Goal: Task Accomplishment & Management: Use online tool/utility

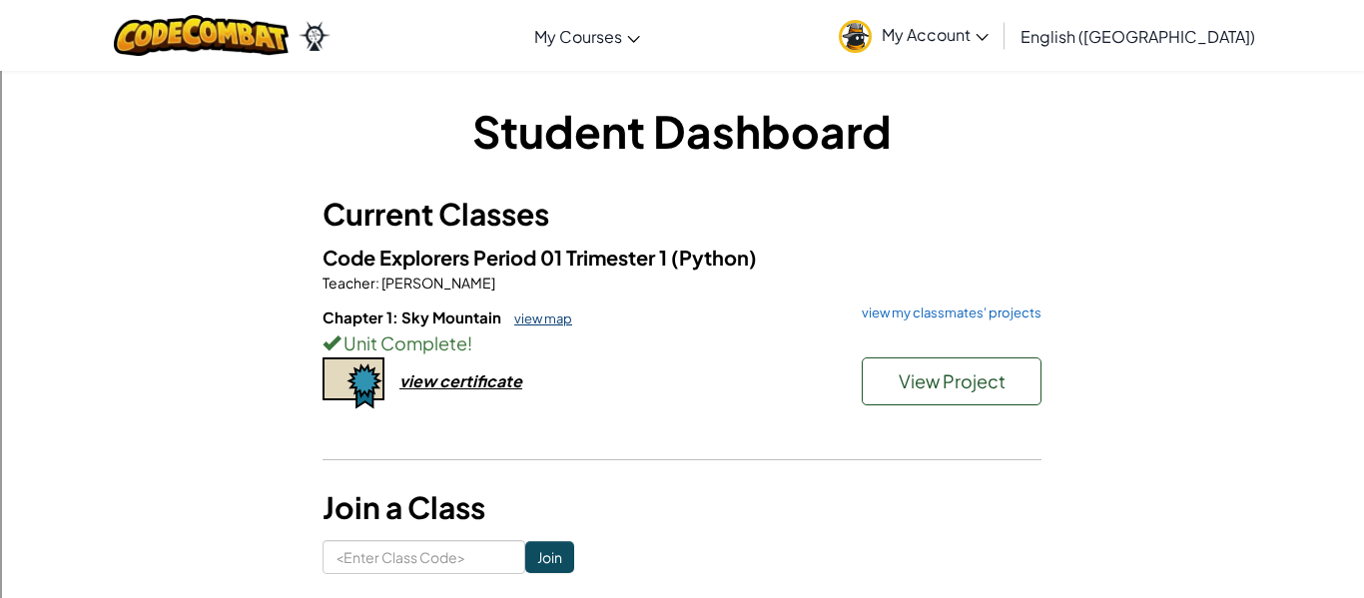
click at [551, 319] on link "view map" at bounding box center [538, 318] width 68 height 16
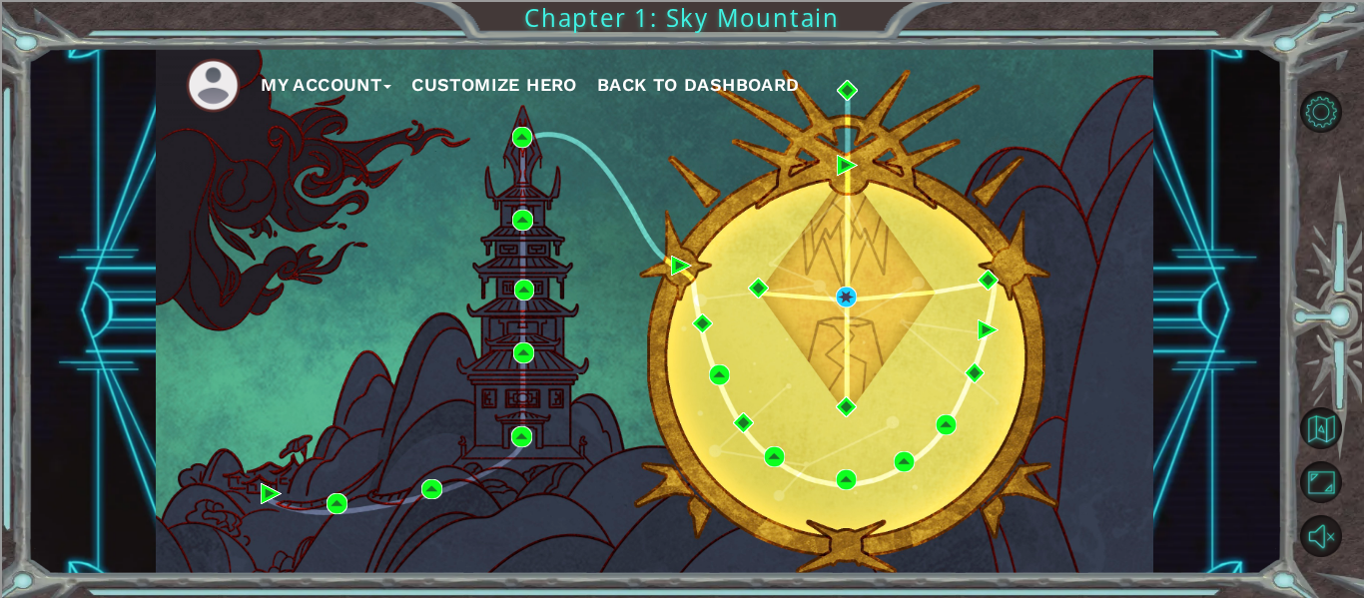
click at [1141, 299] on div "My Account Customize Hero Back to Dashboard" at bounding box center [654, 311] width 997 height 526
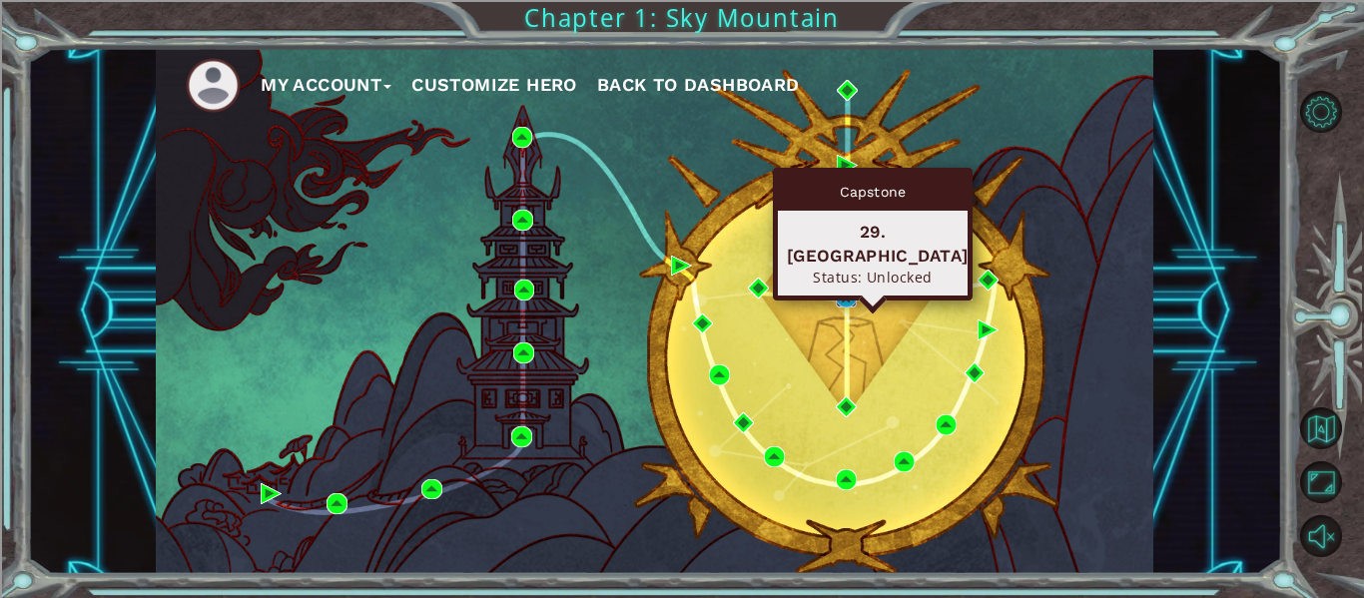
click at [843, 292] on img at bounding box center [846, 297] width 21 height 21
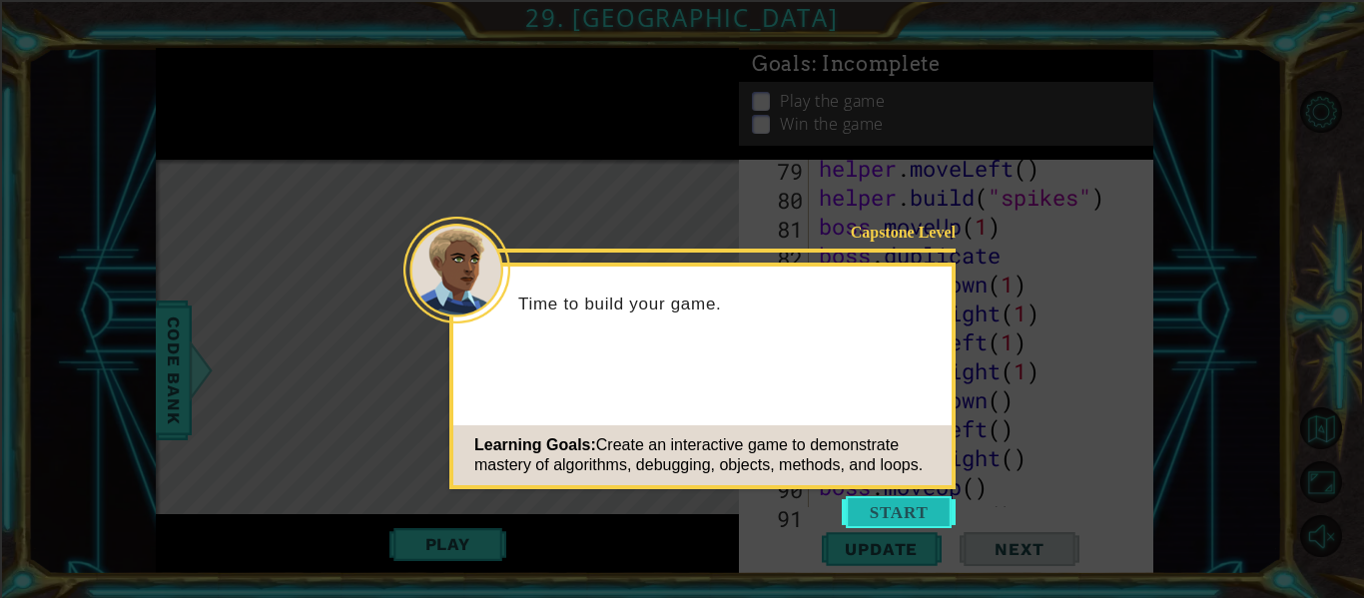
click at [917, 504] on button "Start" at bounding box center [899, 512] width 114 height 32
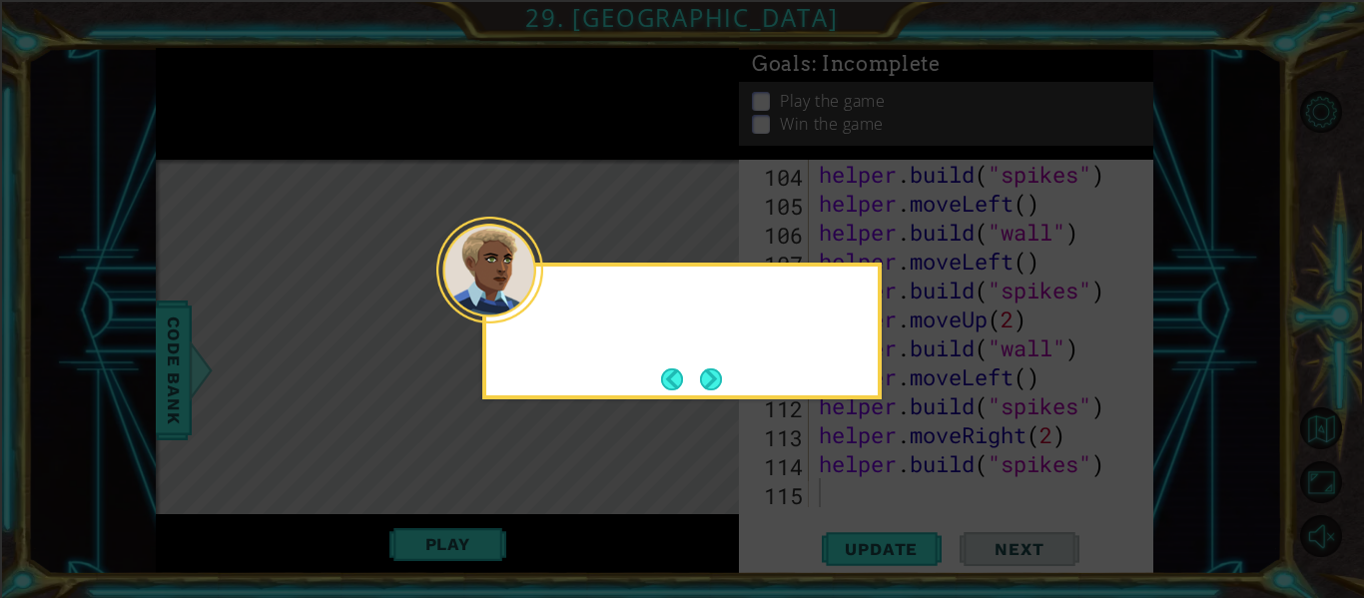
scroll to position [3387, 0]
click at [712, 378] on button "Next" at bounding box center [710, 378] width 31 height 31
click at [703, 378] on button "Next" at bounding box center [711, 378] width 28 height 28
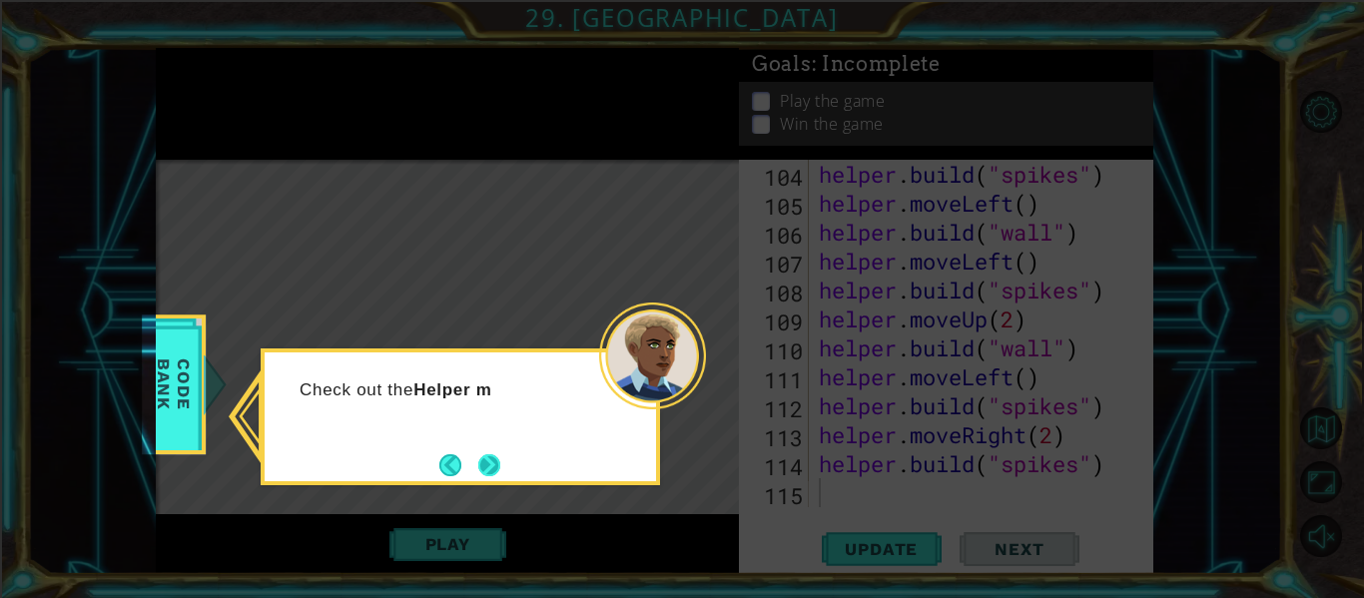
click at [477, 464] on button "Next" at bounding box center [489, 465] width 24 height 24
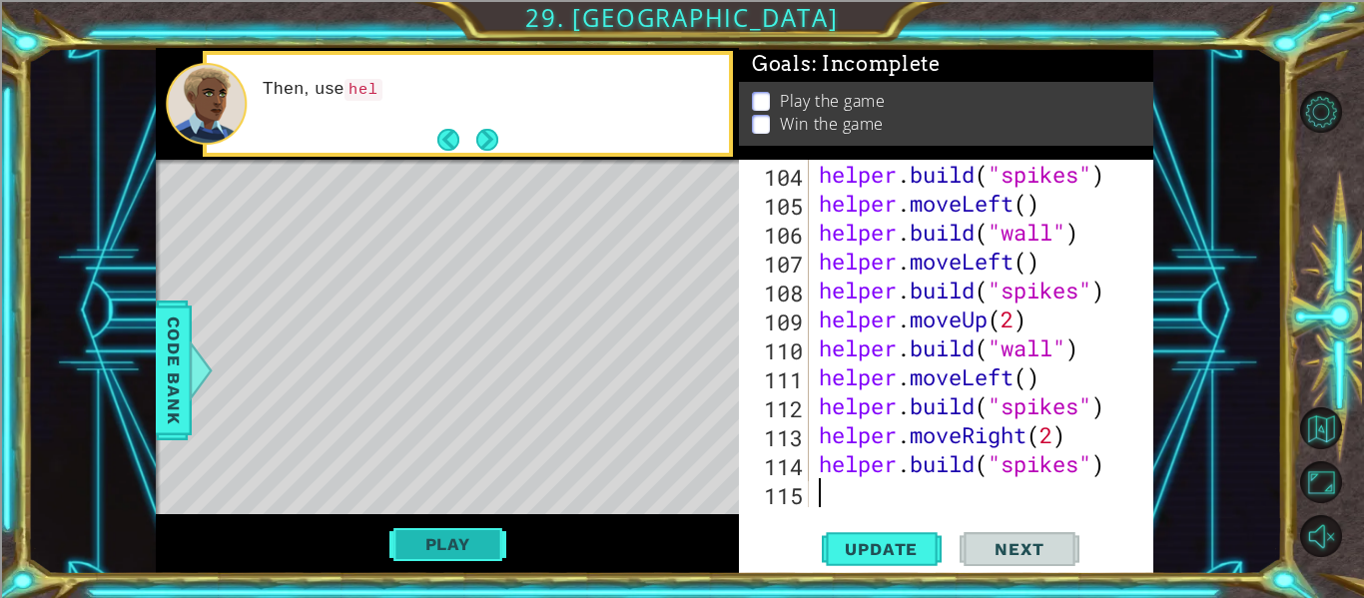
click at [481, 558] on button "Play" at bounding box center [447, 544] width 117 height 38
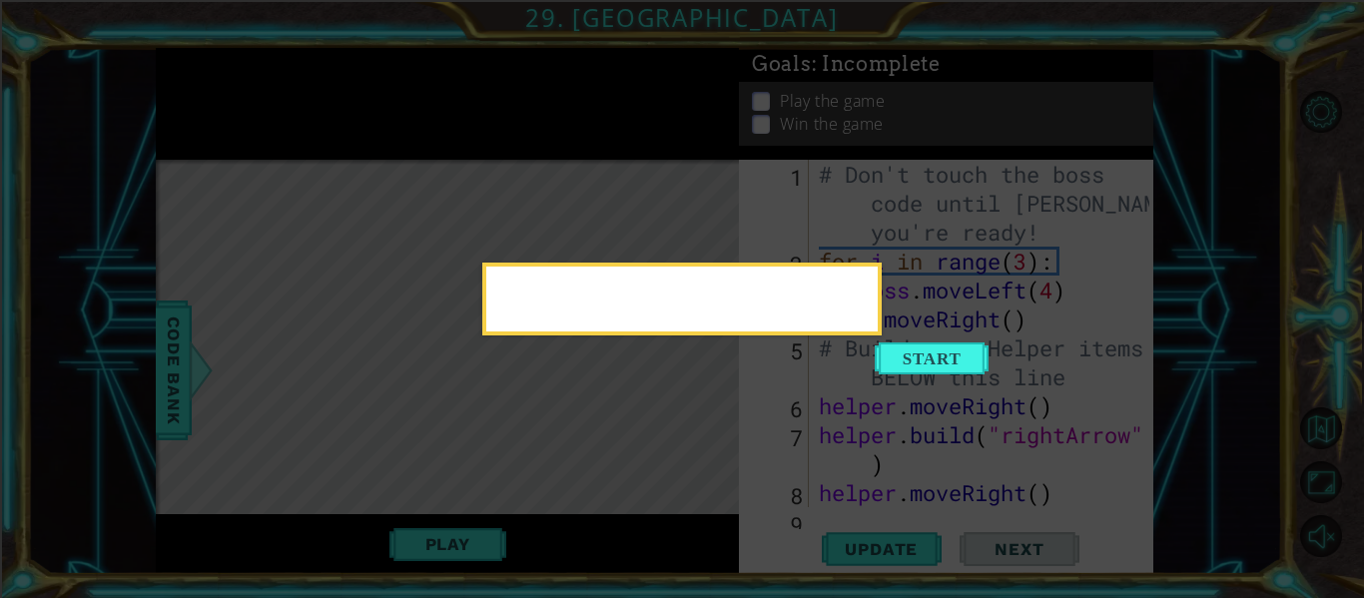
click at [881, 335] on div at bounding box center [681, 299] width 399 height 73
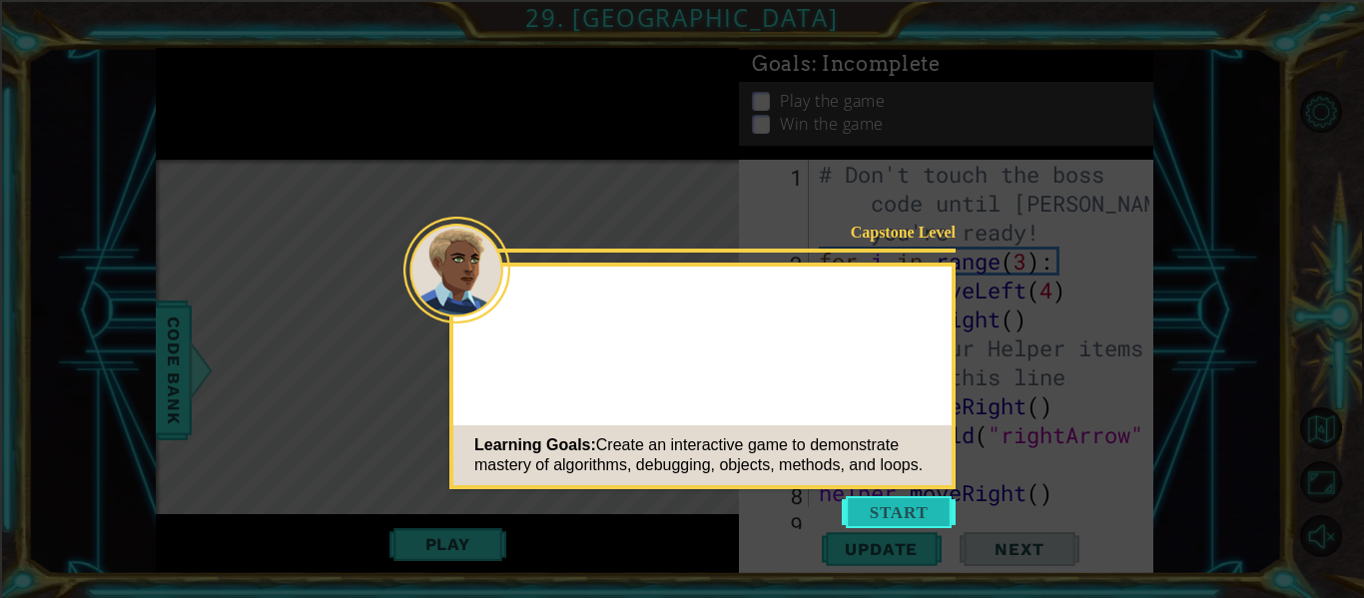
click at [892, 508] on button "Start" at bounding box center [899, 512] width 114 height 32
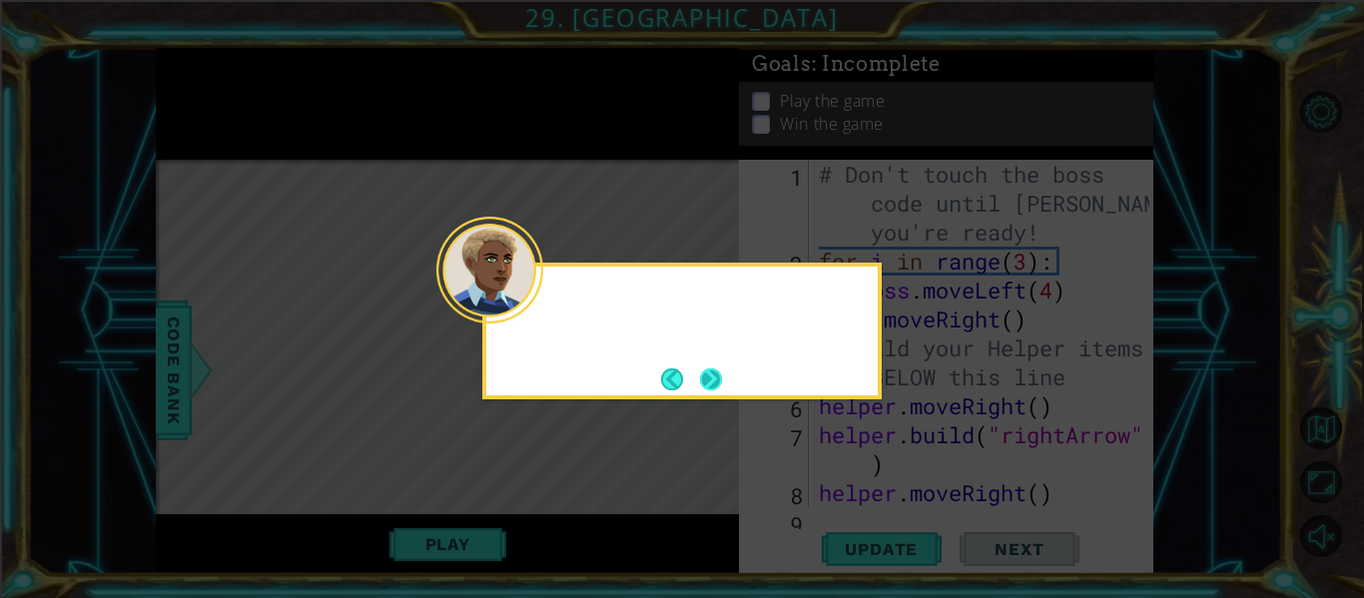
click at [711, 377] on button "Next" at bounding box center [711, 379] width 24 height 24
click at [711, 377] on icon at bounding box center [682, 299] width 1364 height 598
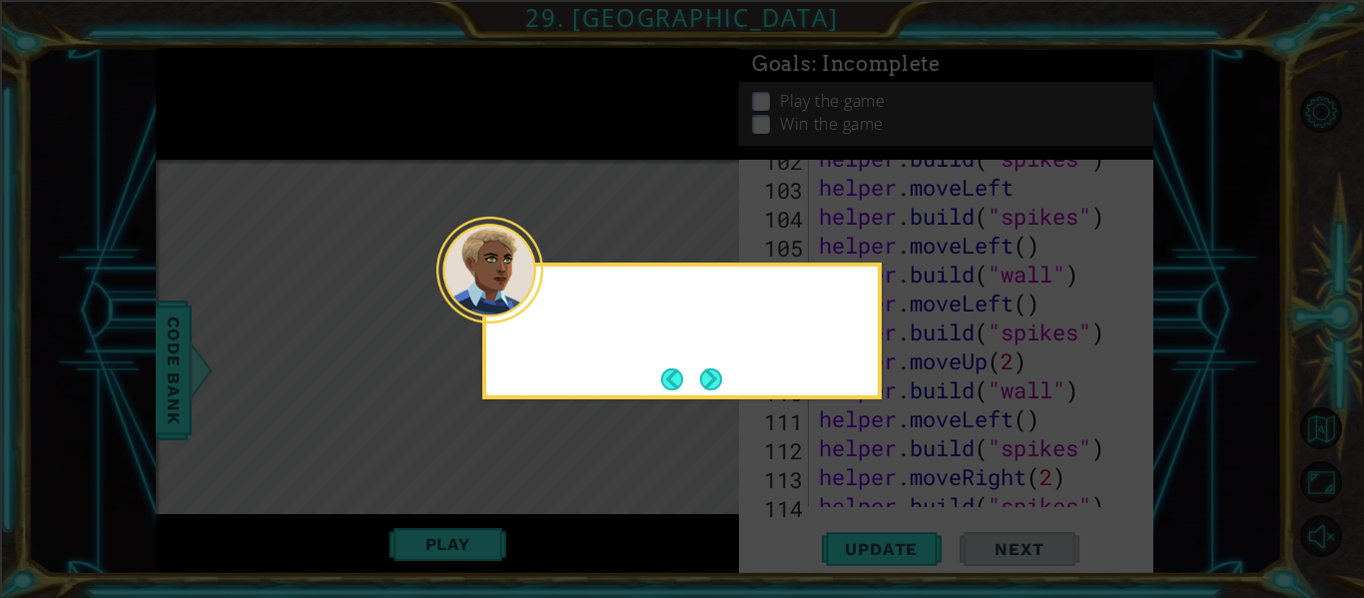
scroll to position [3387, 0]
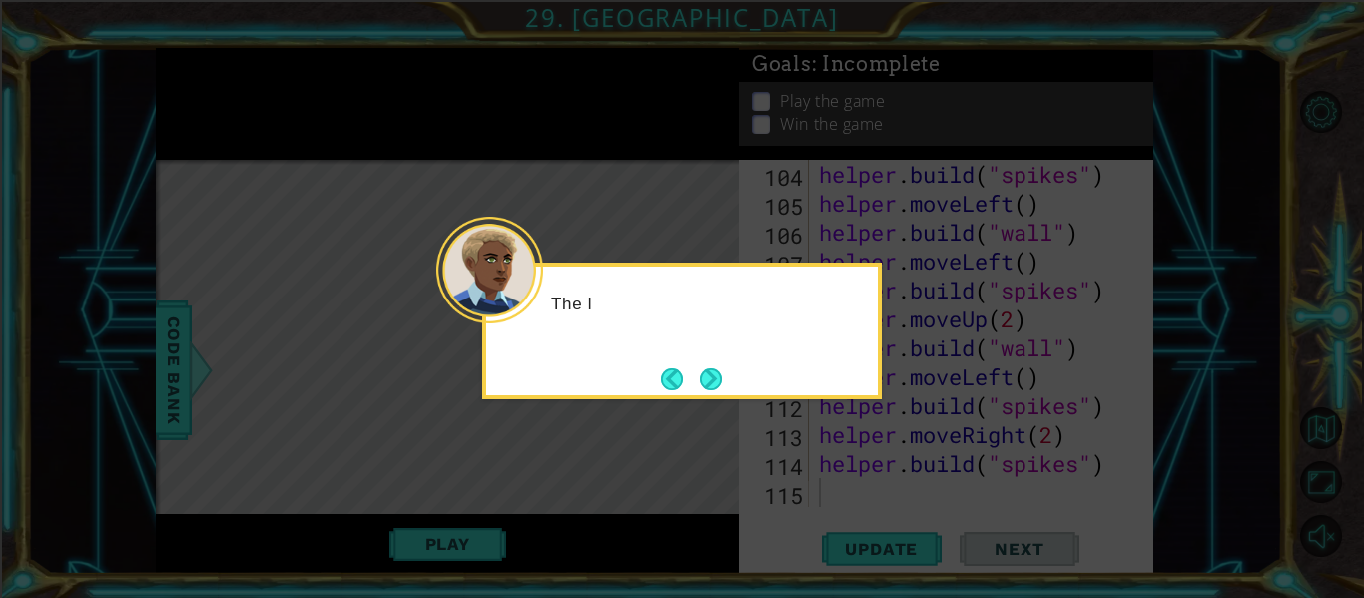
click at [707, 397] on div "The l" at bounding box center [681, 331] width 399 height 137
click at [707, 386] on button "Next" at bounding box center [711, 378] width 25 height 25
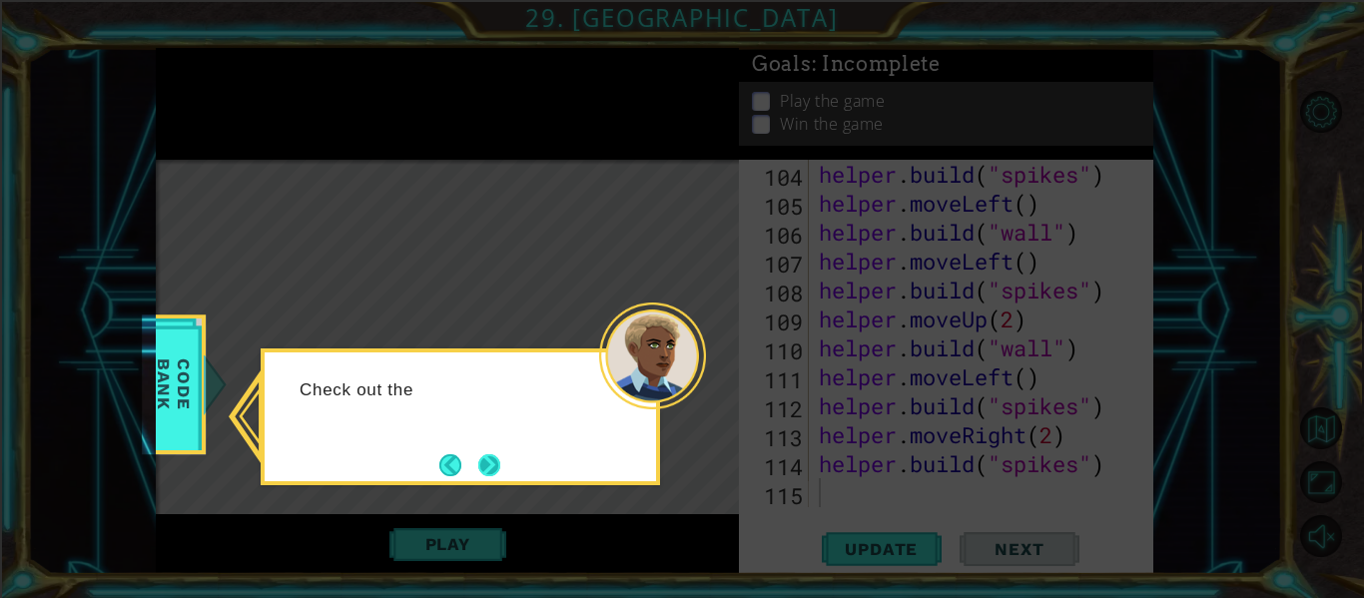
click at [480, 474] on button "Next" at bounding box center [489, 464] width 27 height 27
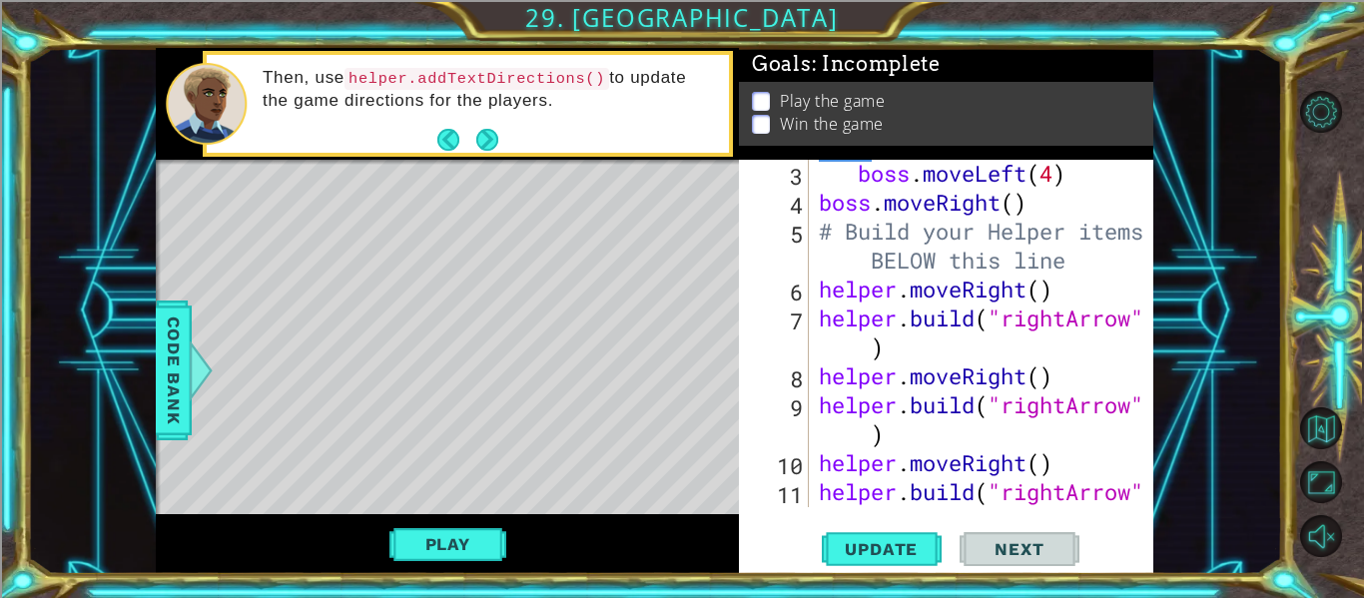
scroll to position [0, 0]
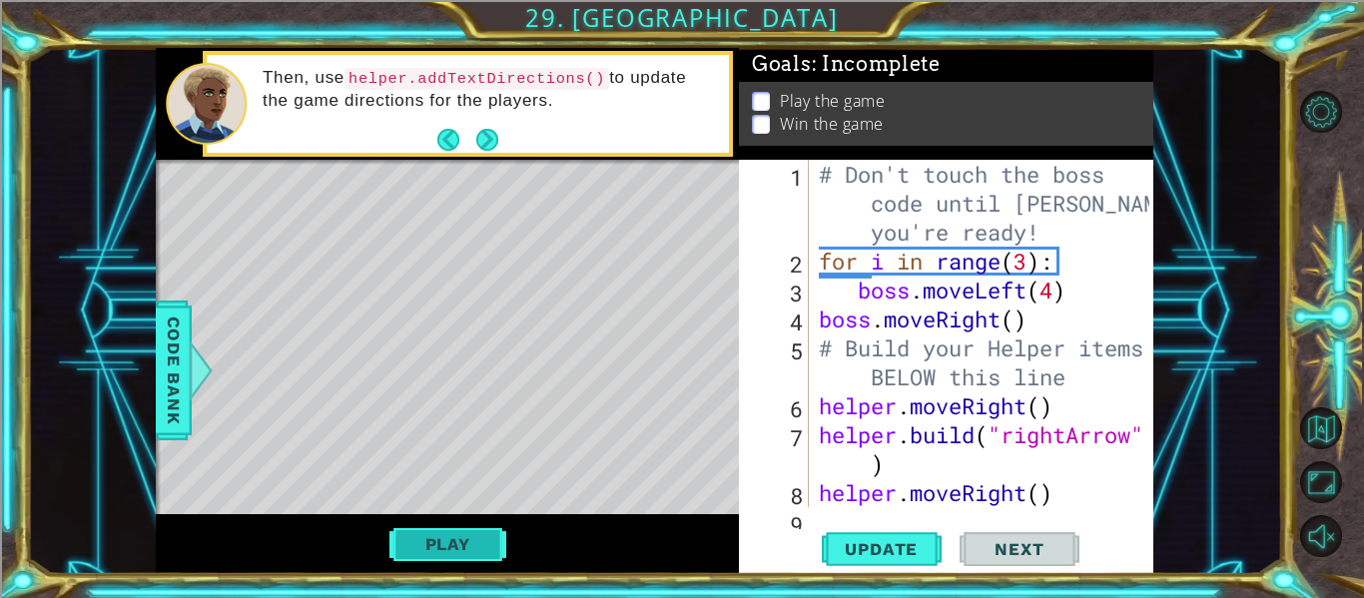
click at [460, 535] on button "Play" at bounding box center [447, 544] width 117 height 38
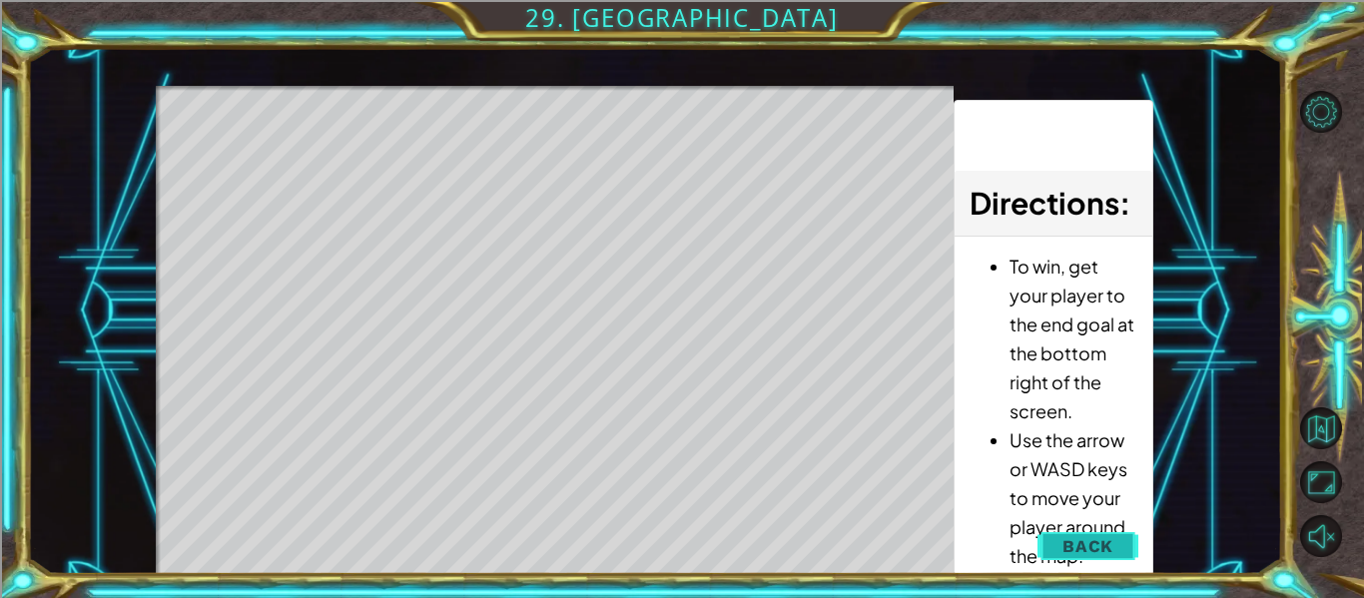
click at [1084, 555] on span "Back" at bounding box center [1087, 546] width 51 height 20
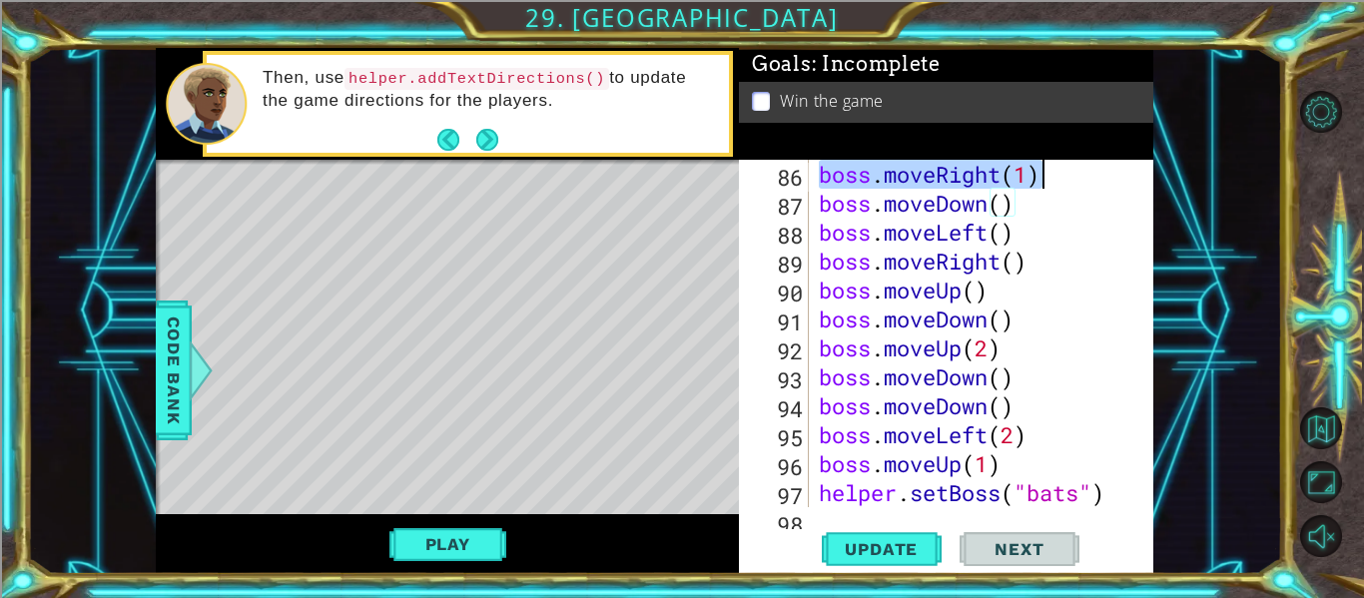
scroll to position [2837, 0]
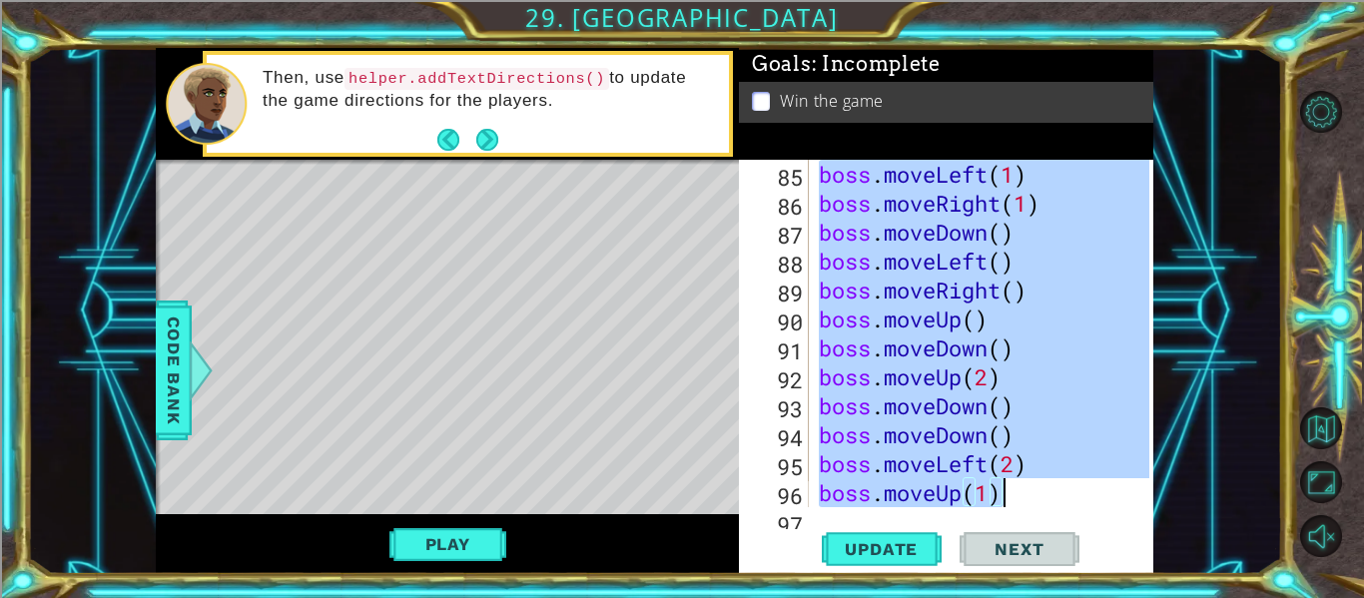
drag, startPoint x: 820, startPoint y: 323, endPoint x: 1052, endPoint y: 493, distance: 287.9
click at [1052, 493] on div "boss . moveLeft ( 1 ) boss . moveRight ( 1 ) boss . moveDown ( ) boss . moveLef…" at bounding box center [987, 362] width 344 height 405
type textarea "boss.moveLeft(2) boss.moveUp(1)"
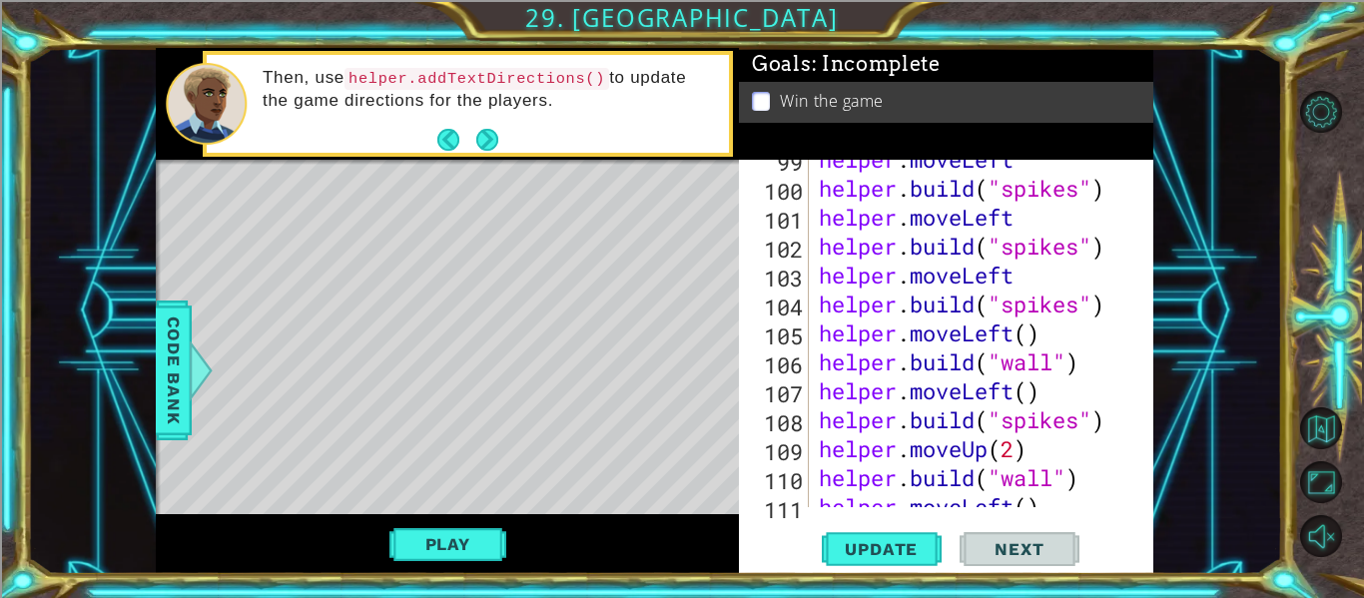
scroll to position [3387, 0]
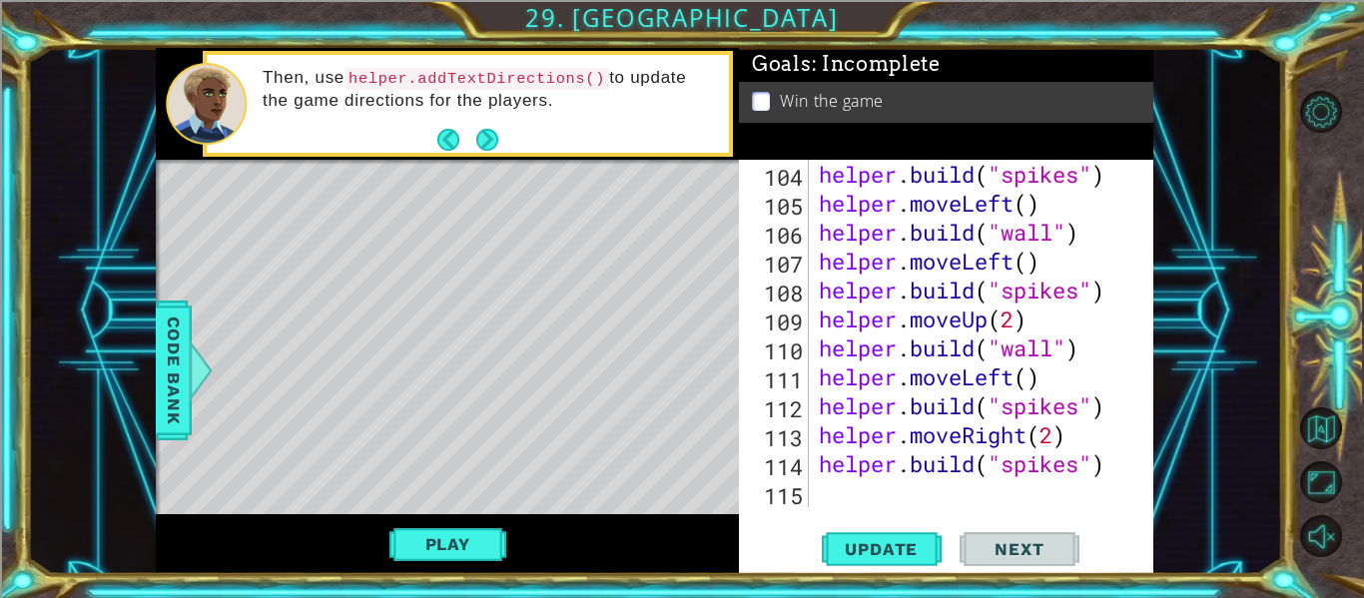
click at [866, 485] on div "helper . build ( "spikes" ) helper . moveLeft ( ) helper . build ( "wall" ) hel…" at bounding box center [987, 362] width 344 height 405
paste textarea "boss.moveUp(1)"
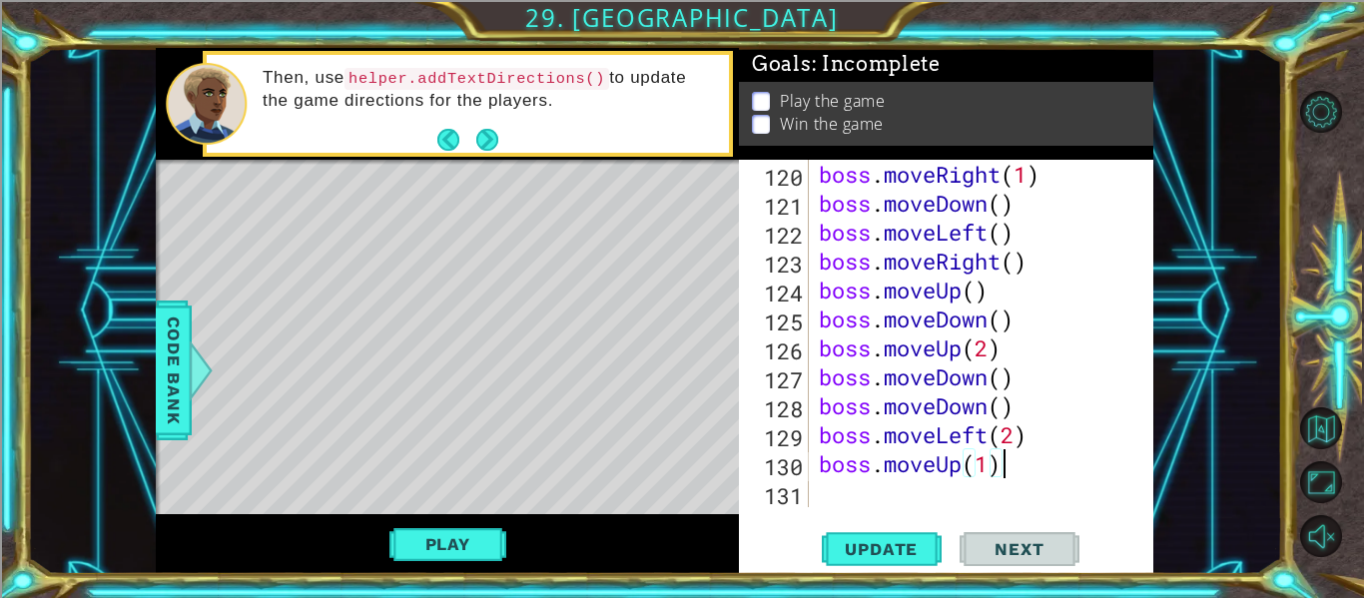
scroll to position [3850, 0]
click at [913, 548] on span "Update" at bounding box center [881, 549] width 113 height 20
click at [453, 546] on button "Play" at bounding box center [447, 544] width 117 height 38
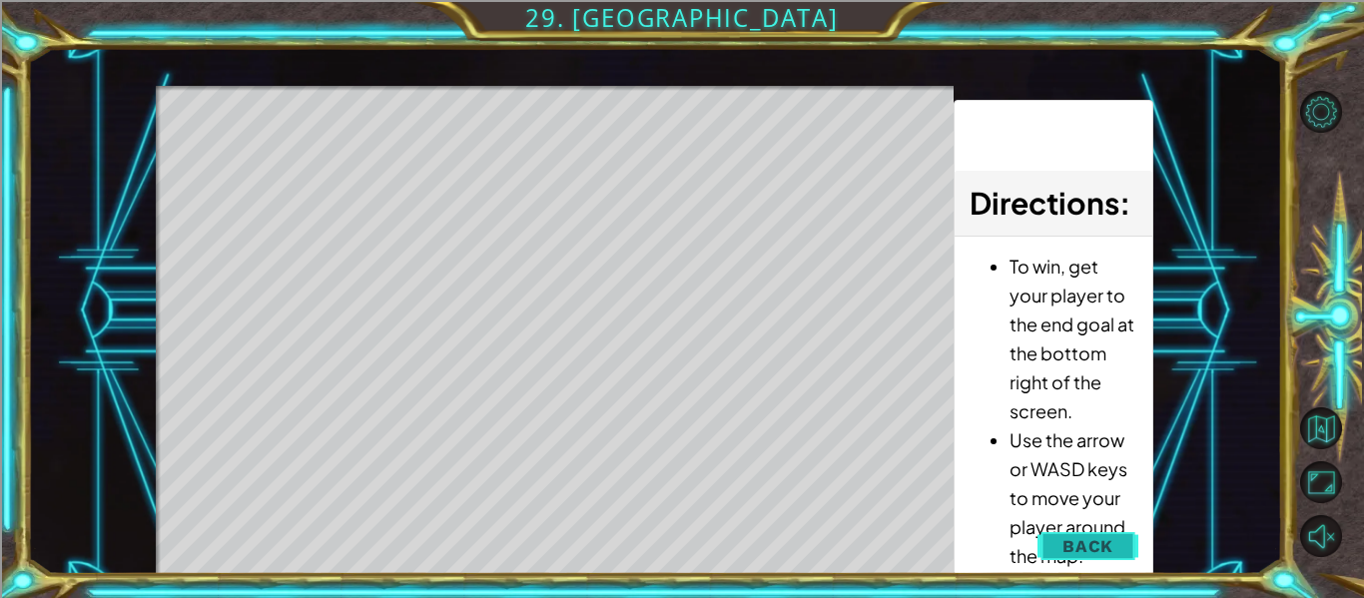
click at [1052, 541] on button "Back" at bounding box center [1087, 546] width 101 height 40
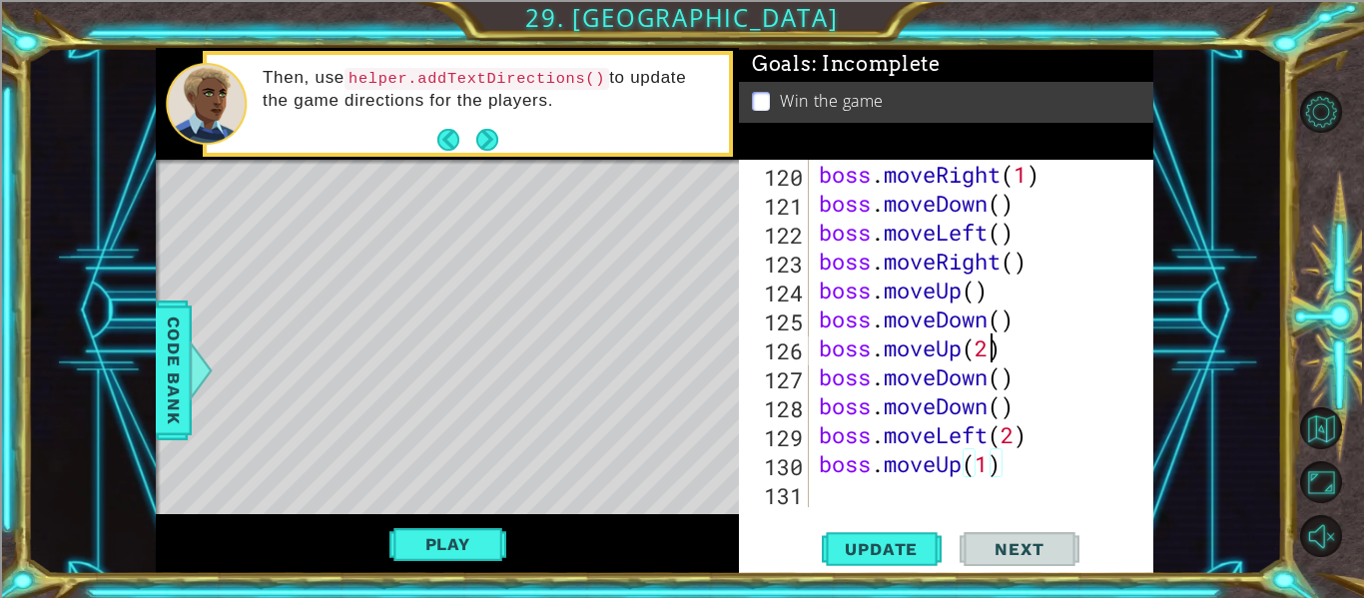
click at [991, 350] on div "boss . moveRight ( 1 ) boss . moveDown ( ) boss . moveLeft ( ) boss . moveRight…" at bounding box center [987, 362] width 344 height 405
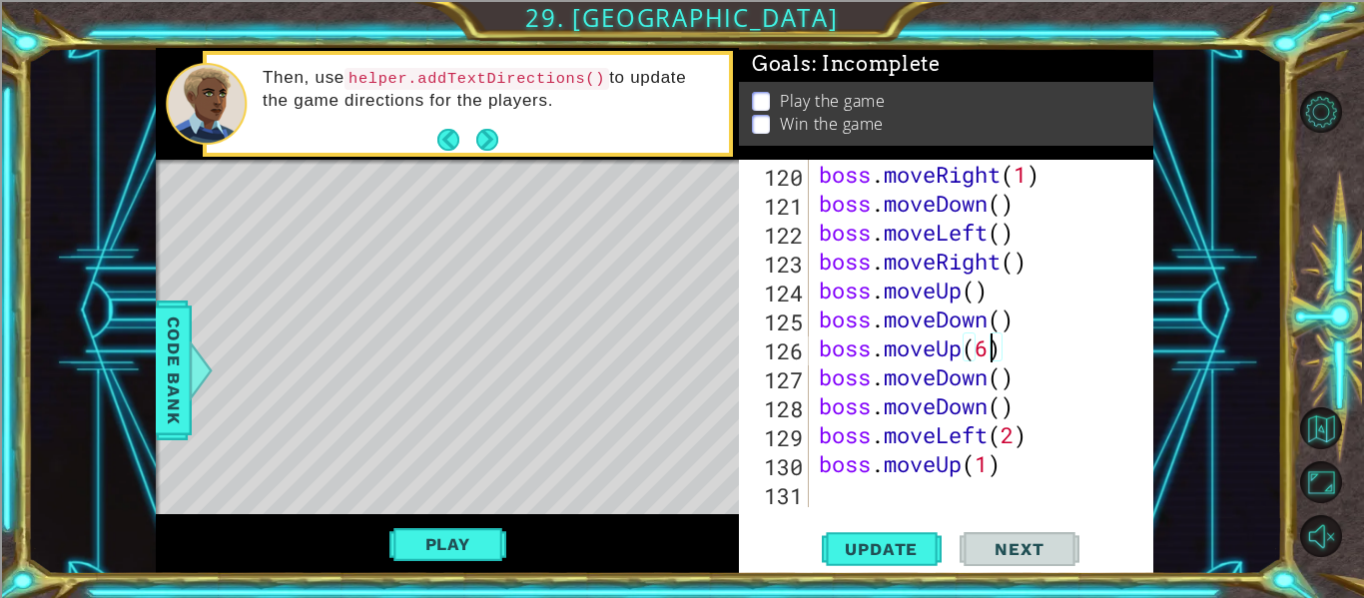
scroll to position [0, 7]
click at [872, 544] on span "Update" at bounding box center [881, 549] width 113 height 20
click at [458, 537] on button "Play" at bounding box center [447, 544] width 117 height 38
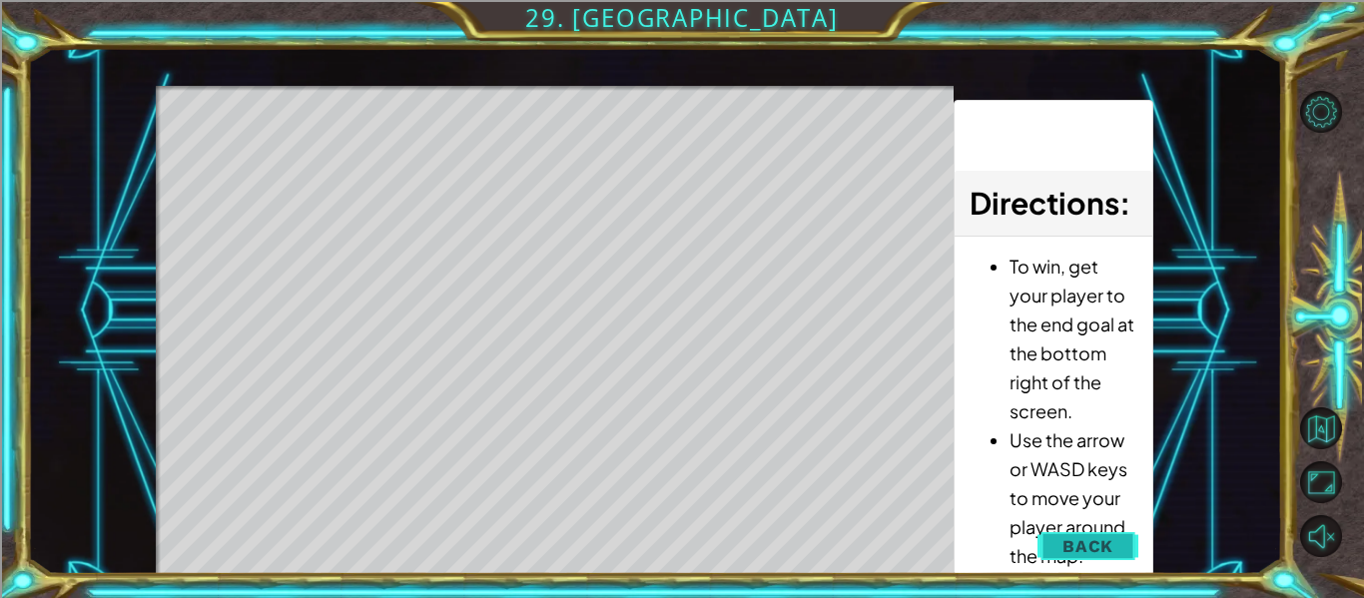
click at [1122, 555] on button "Back" at bounding box center [1087, 546] width 101 height 40
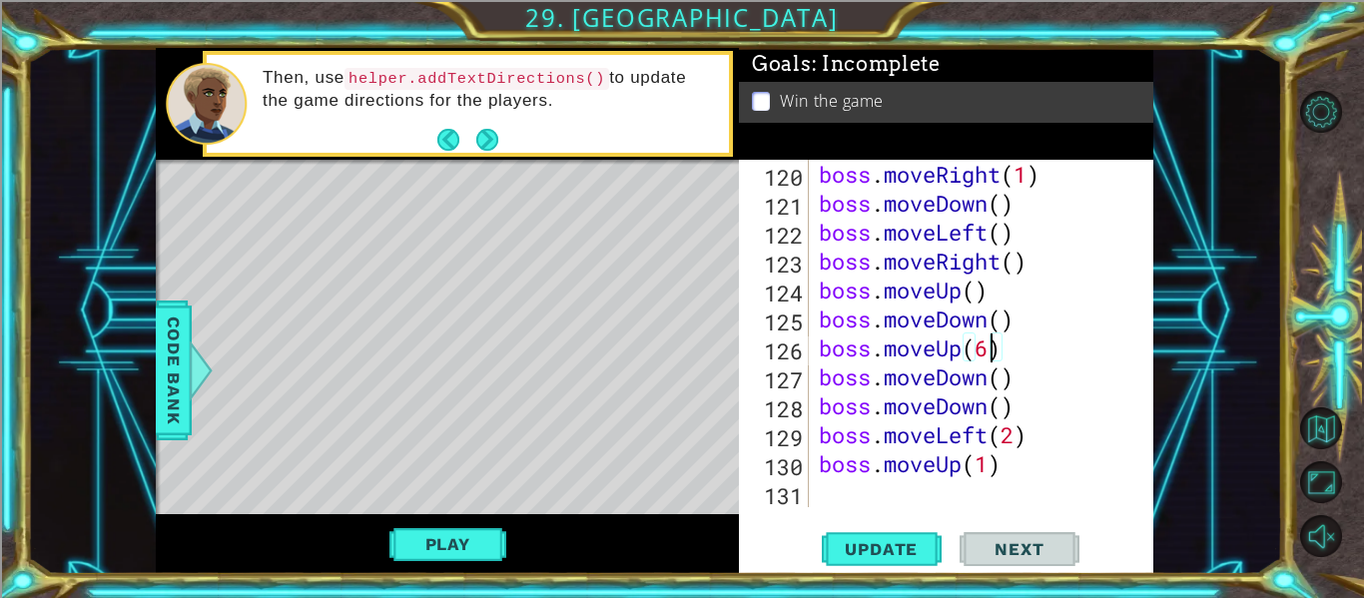
click at [994, 352] on div "boss . moveRight ( 1 ) boss . moveDown ( ) boss . moveLeft ( ) boss . moveRight…" at bounding box center [987, 362] width 344 height 405
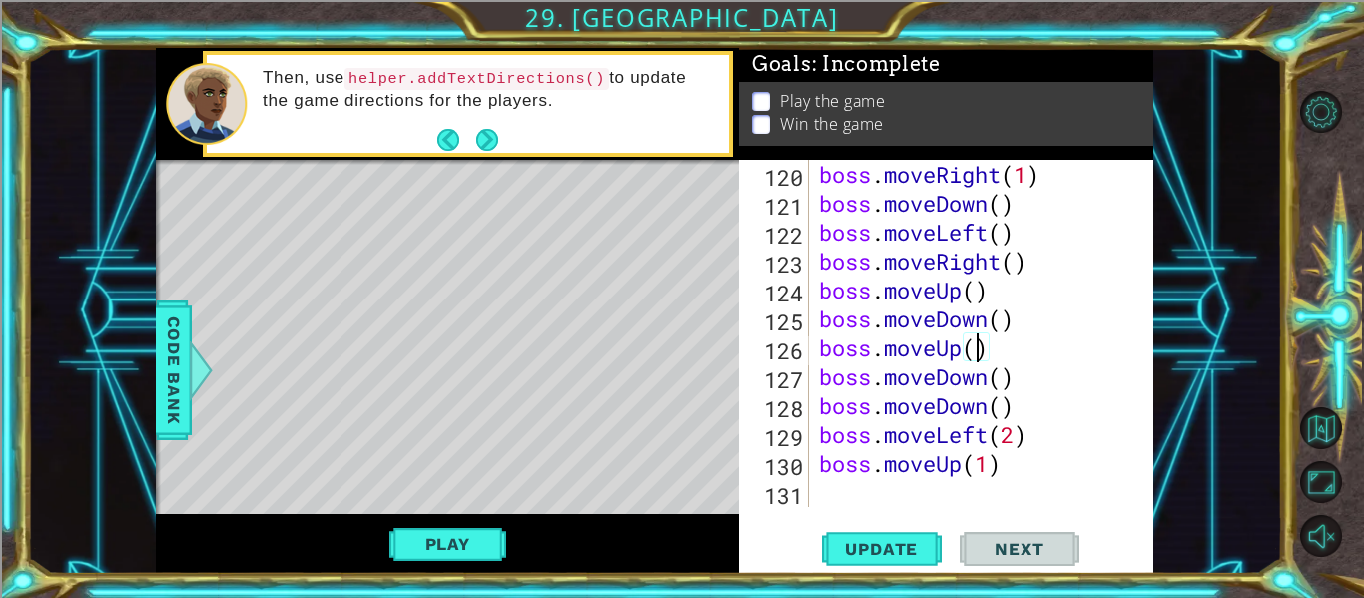
type textarea "boss.moveUp(6)"
drag, startPoint x: 1012, startPoint y: 350, endPoint x: 817, endPoint y: 347, distance: 195.7
click at [817, 347] on div "boss . moveRight ( 1 ) boss . moveDown ( ) boss . moveLeft ( ) boss . moveRight…" at bounding box center [987, 362] width 344 height 405
click at [900, 491] on div "boss . moveRight ( 1 ) boss . moveDown ( ) boss . moveLeft ( ) boss . moveRight…" at bounding box center [987, 362] width 344 height 405
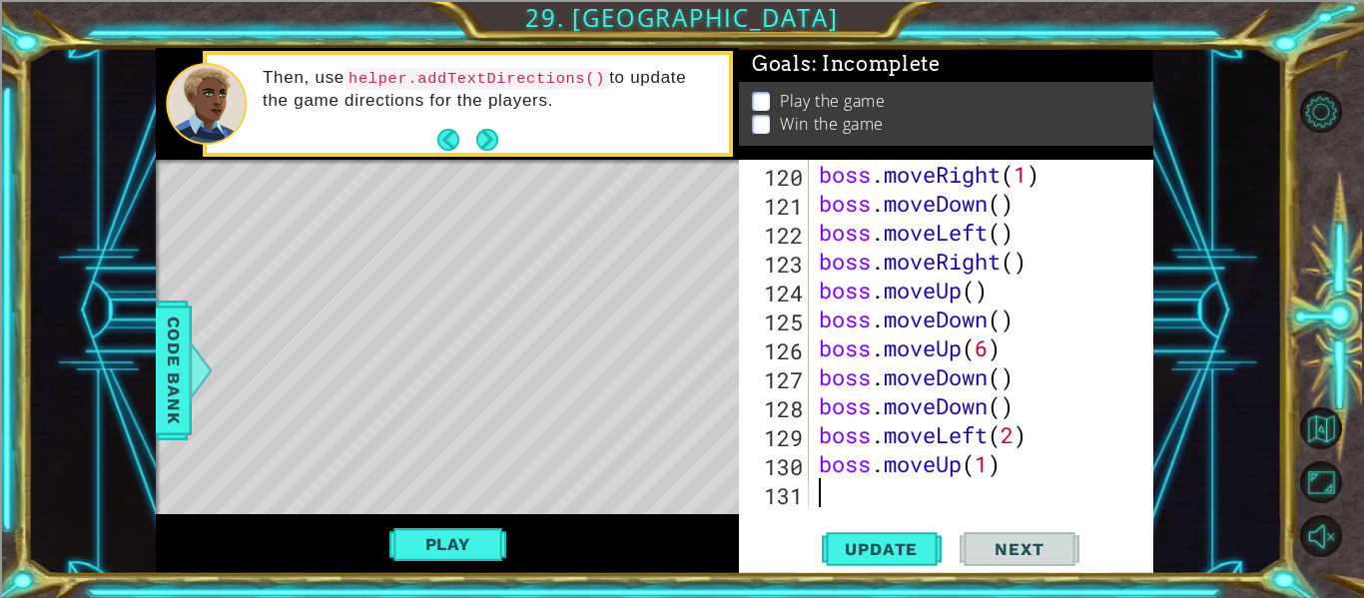
paste textarea "boss.moveUp(6)"
type textarea "boss.moveUp(6)"
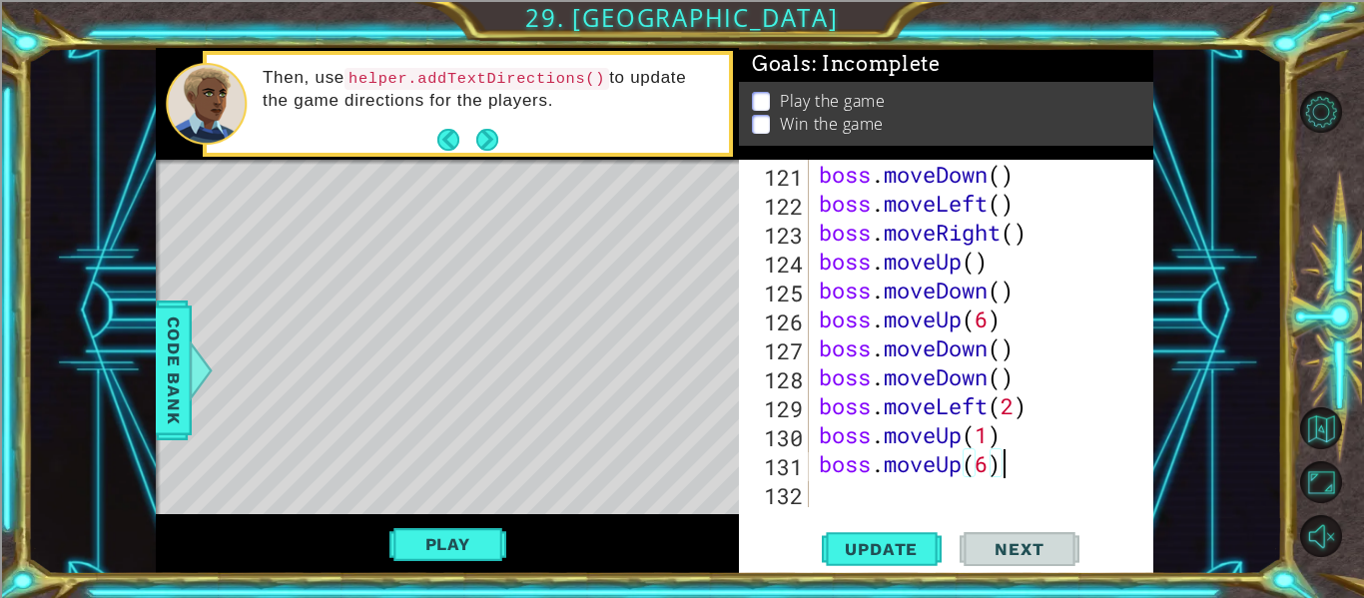
scroll to position [3879, 0]
drag, startPoint x: 1035, startPoint y: 467, endPoint x: 823, endPoint y: 463, distance: 212.7
click at [823, 463] on div "boss . moveDown ( ) boss . moveLeft ( ) boss . moveRight ( ) boss . moveUp ( ) …" at bounding box center [987, 362] width 344 height 405
click at [839, 492] on div "boss . moveDown ( ) boss . moveLeft ( ) boss . moveRight ( ) boss . moveUp ( ) …" at bounding box center [987, 362] width 344 height 405
paste textarea "boss.moveUp(6)"
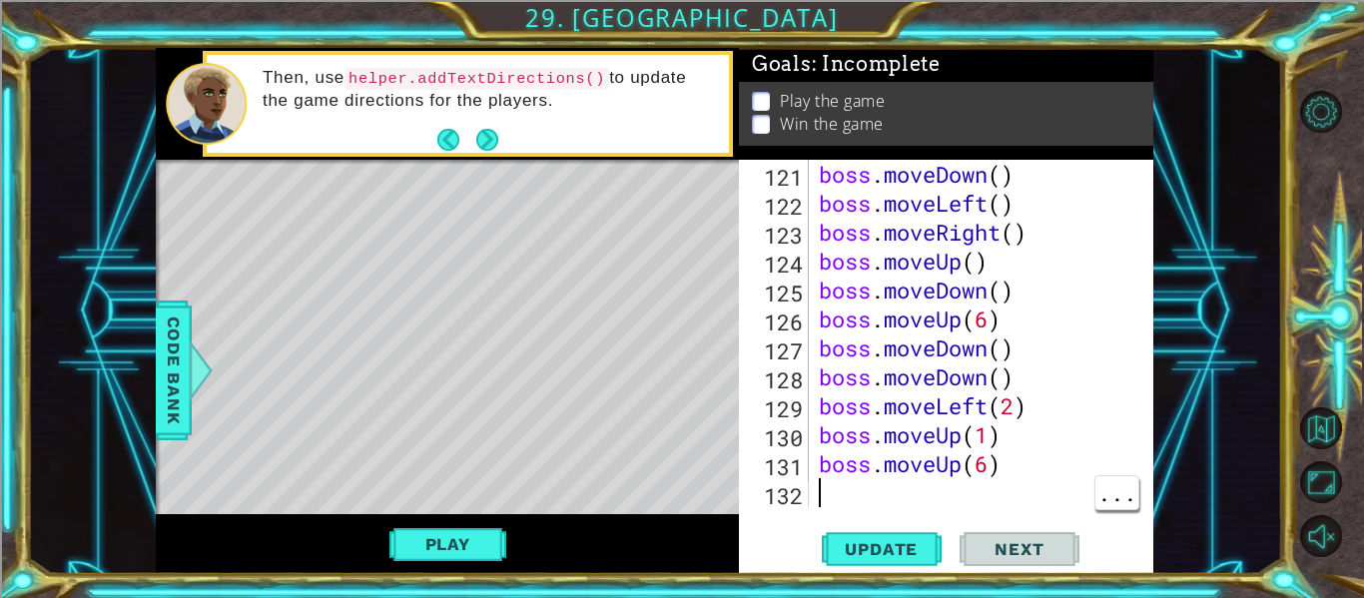
scroll to position [3908, 0]
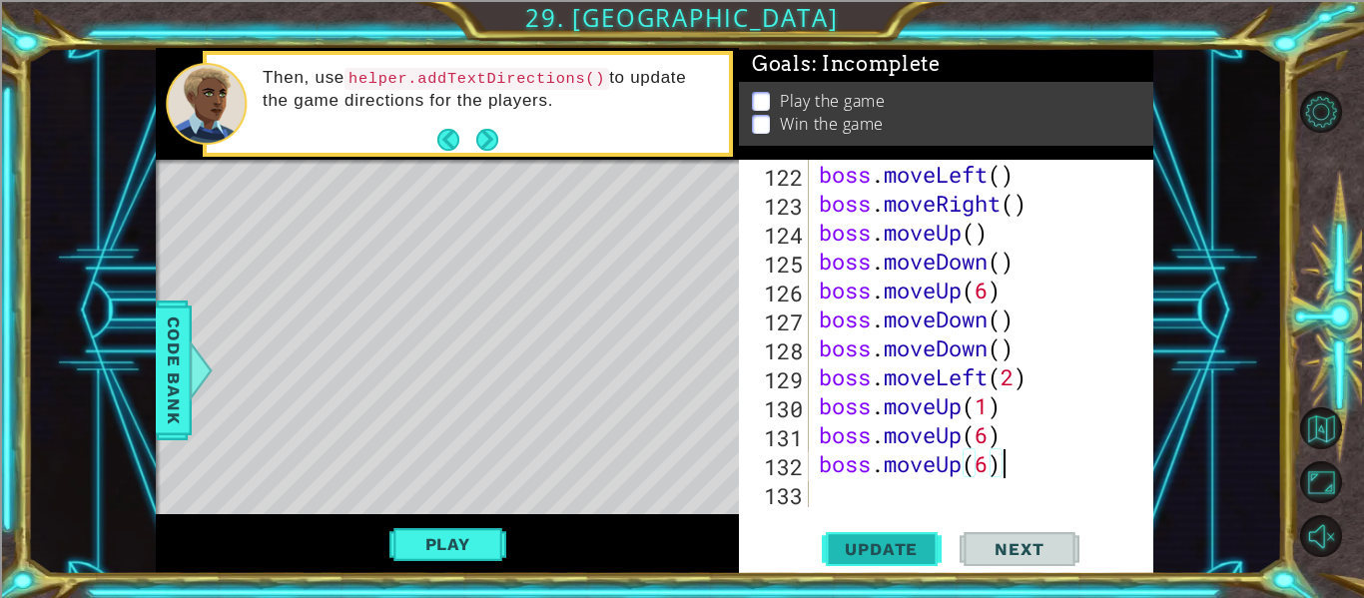
type textarea "boss.moveUp(6)"
click at [903, 548] on span "Update" at bounding box center [881, 549] width 113 height 20
click at [476, 536] on button "Play" at bounding box center [447, 544] width 117 height 38
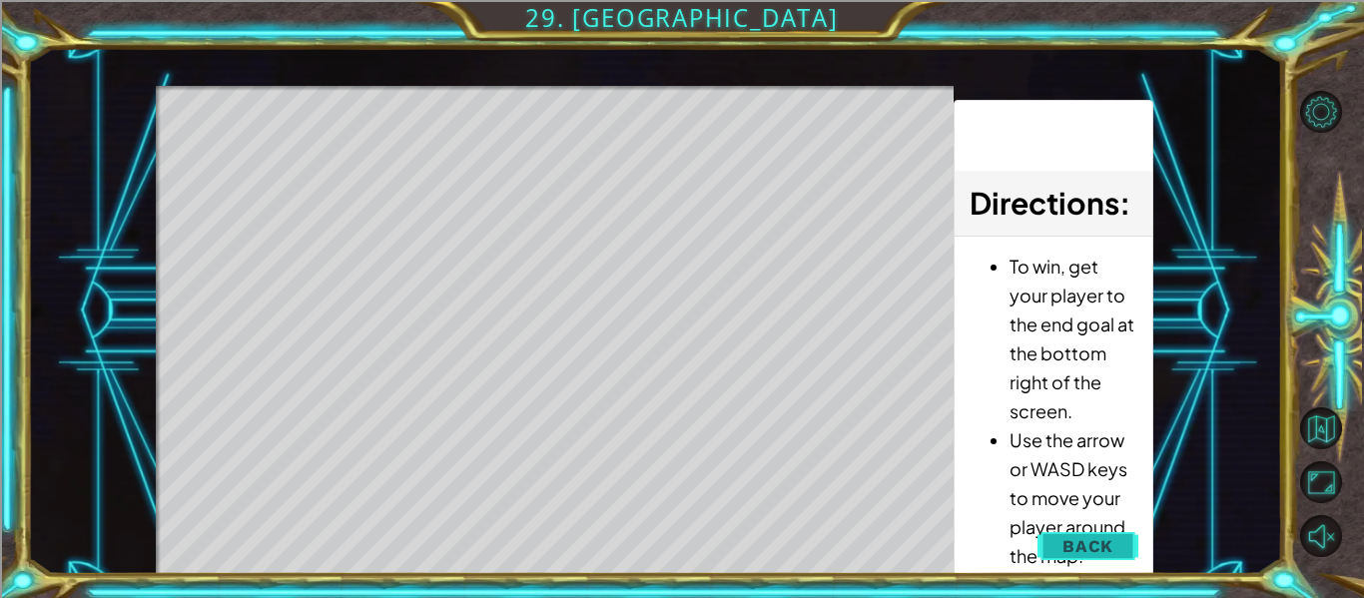
click at [1108, 561] on button "Back" at bounding box center [1087, 546] width 101 height 40
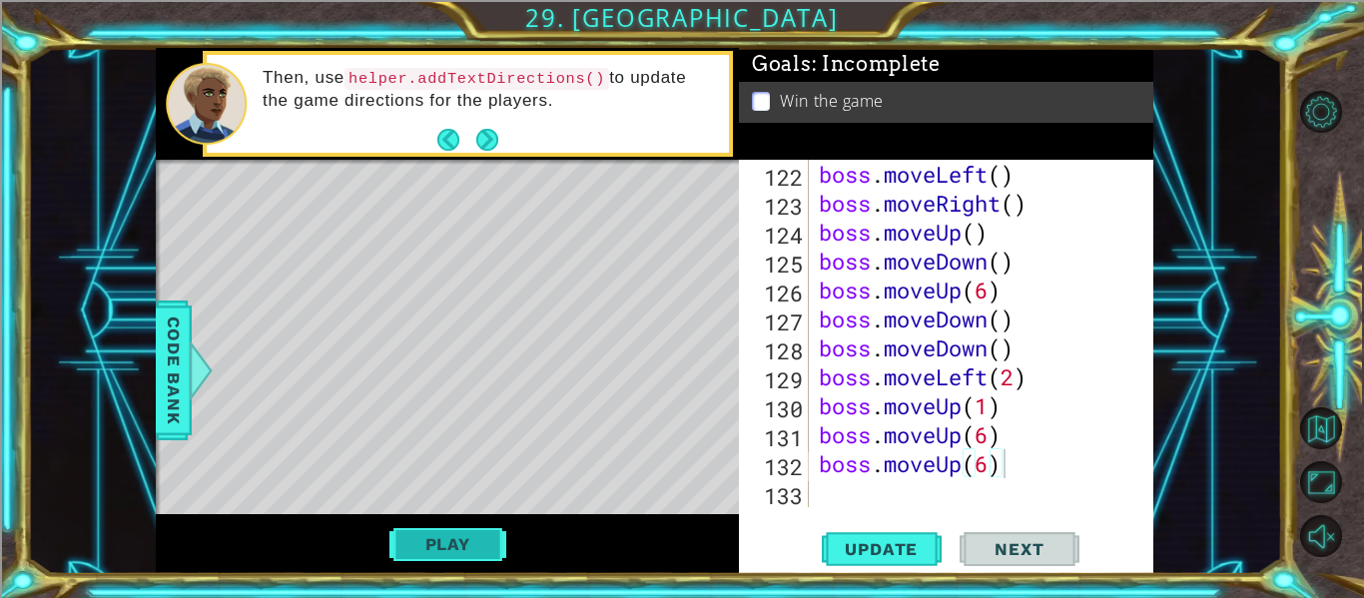
click at [476, 537] on button "Play" at bounding box center [447, 544] width 117 height 38
